Goal: Task Accomplishment & Management: Use online tool/utility

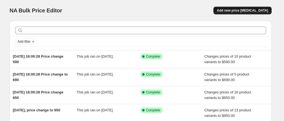
click at [234, 11] on span "Add new price [MEDICAL_DATA]" at bounding box center [242, 10] width 51 height 4
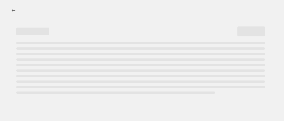
select select "percentage"
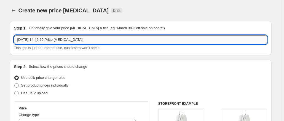
drag, startPoint x: 43, startPoint y: 40, endPoint x: 137, endPoint y: 38, distance: 94.4
click at [137, 38] on input "14 Aug 2025, 14:46:20 Price change job" at bounding box center [140, 39] width 253 height 9
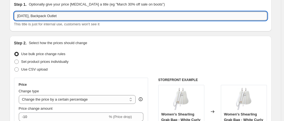
scroll to position [42, 0]
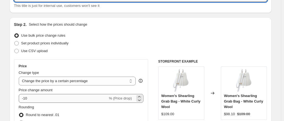
type input "14 Aug 2025, Backpack Outlet"
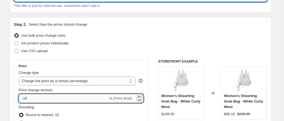
click at [70, 95] on input "-10" at bounding box center [63, 98] width 89 height 9
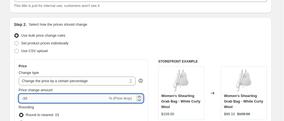
type input "-1"
type input "-70"
click at [81, 65] on div "Price" at bounding box center [81, 66] width 125 height 4
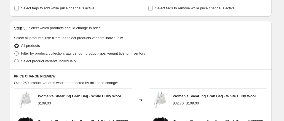
scroll to position [237, 0]
click at [68, 62] on span "Select product variants individually" at bounding box center [48, 61] width 55 height 4
click at [15, 59] on input "Select product variants individually" at bounding box center [14, 59] width 0 height 0
radio input "true"
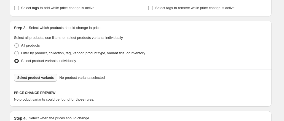
click at [46, 78] on span "Select product variants" at bounding box center [35, 78] width 37 height 4
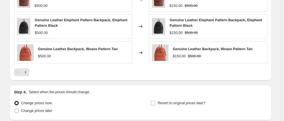
scroll to position [451, 0]
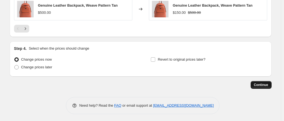
click at [257, 83] on span "Continue" at bounding box center [261, 85] width 14 height 4
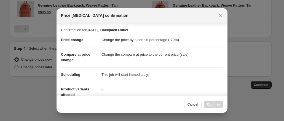
scroll to position [110, 0]
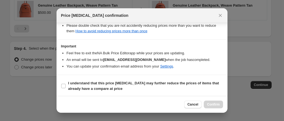
click at [131, 83] on b "I understand that this price change job may further reduce the prices of items …" at bounding box center [143, 86] width 151 height 10
click at [66, 84] on input "I understand that this price change job may further reduce the prices of items …" at bounding box center [63, 86] width 4 height 4
checkbox input "true"
click at [197, 103] on span "Cancel" at bounding box center [193, 104] width 11 height 4
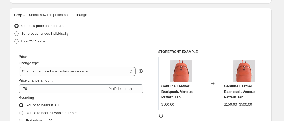
scroll to position [52, 0]
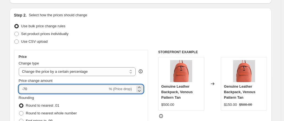
click at [43, 89] on input "-70" at bounding box center [63, 89] width 89 height 9
type input "-7"
type input "-65"
click at [66, 47] on div "Step 2. Select how the prices should change Use bulk price change rules Set pro…" at bounding box center [140, 104] width 253 height 185
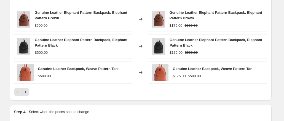
scroll to position [451, 0]
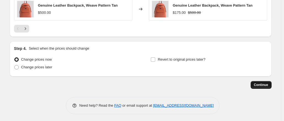
click at [256, 81] on button "Continue" at bounding box center [261, 85] width 21 height 8
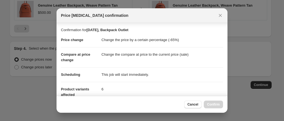
scroll to position [110, 0]
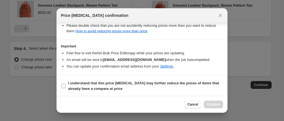
click at [143, 81] on span "I understand that this price change job may further reduce the prices of items …" at bounding box center [145, 86] width 155 height 11
click at [66, 84] on input "I understand that this price change job may further reduce the prices of items …" at bounding box center [63, 86] width 4 height 4
click at [143, 81] on span "I understand that this price change job may further reduce the prices of items …" at bounding box center [145, 86] width 155 height 11
click at [66, 84] on input "I understand that this price change job may further reduce the prices of items …" at bounding box center [63, 86] width 4 height 4
checkbox input "false"
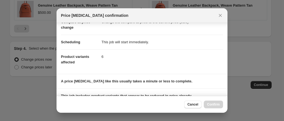
scroll to position [0, 0]
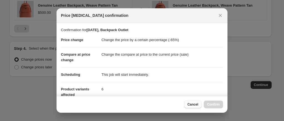
click at [198, 106] on span "Cancel" at bounding box center [193, 104] width 11 height 4
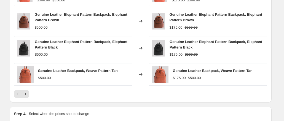
scroll to position [386, 0]
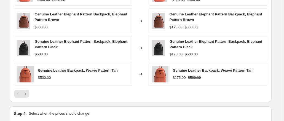
click at [29, 90] on div "Pagination" at bounding box center [26, 94] width 8 height 8
click at [29, 90] on button "Next" at bounding box center [26, 94] width 8 height 8
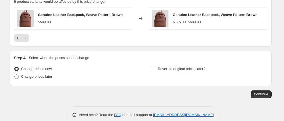
scroll to position [336, 0]
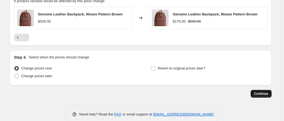
click at [255, 94] on button "Continue" at bounding box center [261, 94] width 21 height 8
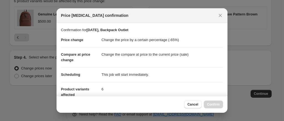
scroll to position [110, 0]
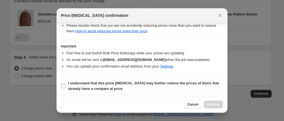
click at [168, 91] on label "I understand that this price change job may further reduce the prices of items …" at bounding box center [142, 86] width 162 height 13
click at [66, 88] on input "I understand that this price change job may further reduce the prices of items …" at bounding box center [63, 86] width 4 height 4
checkbox input "true"
click at [220, 105] on span "Confirm" at bounding box center [213, 104] width 13 height 4
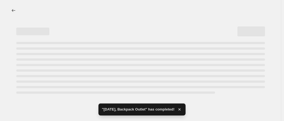
select select "percentage"
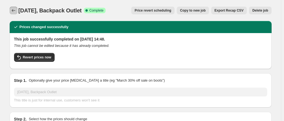
click at [17, 11] on button "Price change jobs" at bounding box center [14, 11] width 8 height 8
